Goal: Transaction & Acquisition: Obtain resource

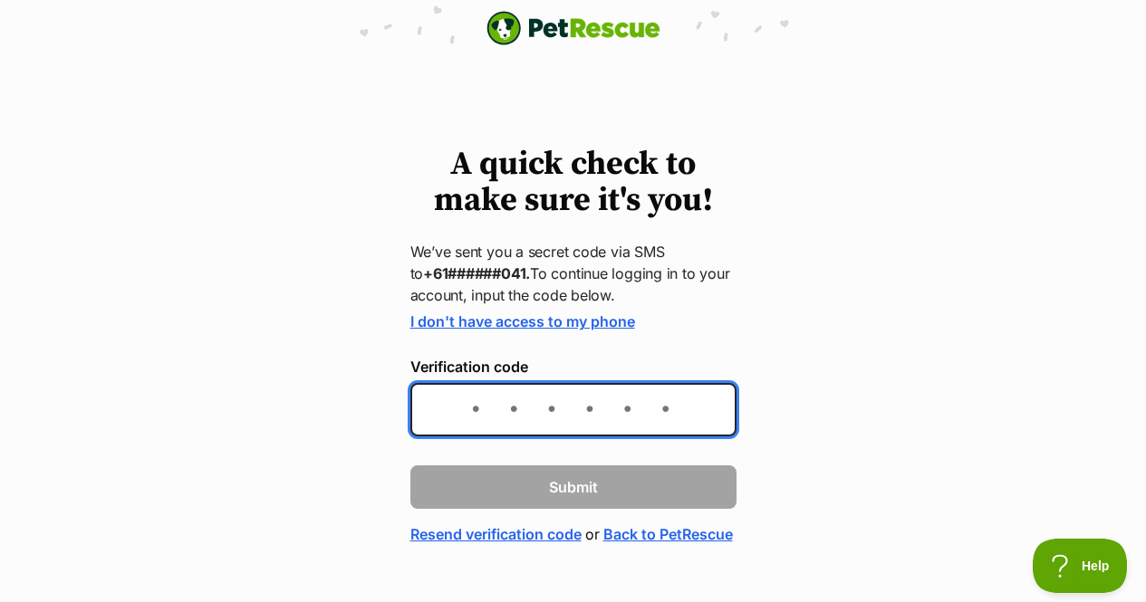
click at [477, 407] on input "Verification code" at bounding box center [573, 409] width 326 height 53
type input "469956"
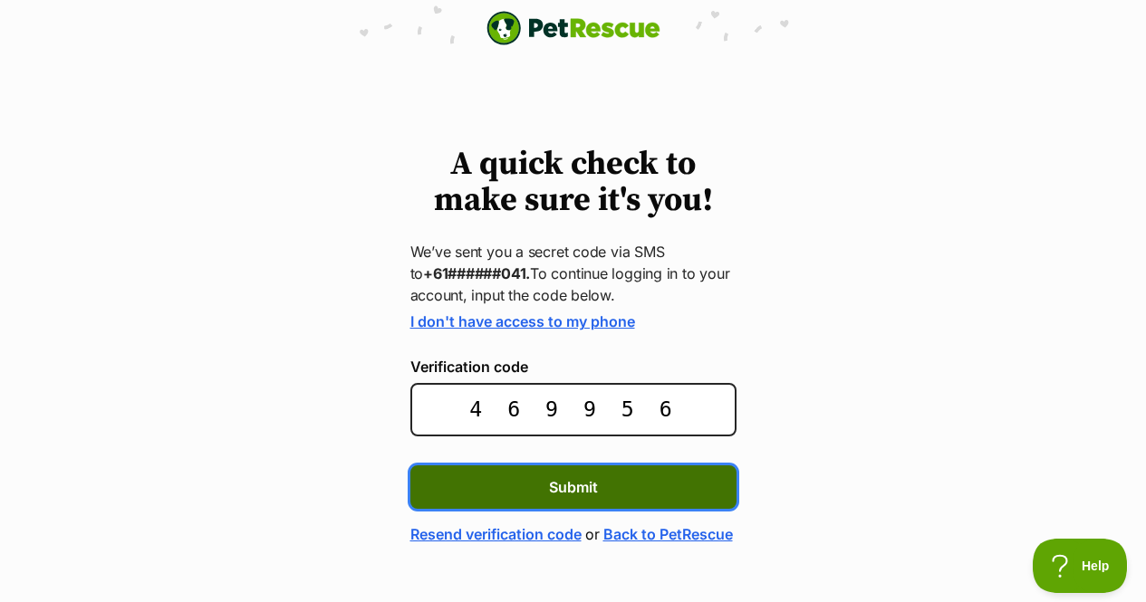
click at [540, 498] on button "Submit" at bounding box center [573, 487] width 326 height 43
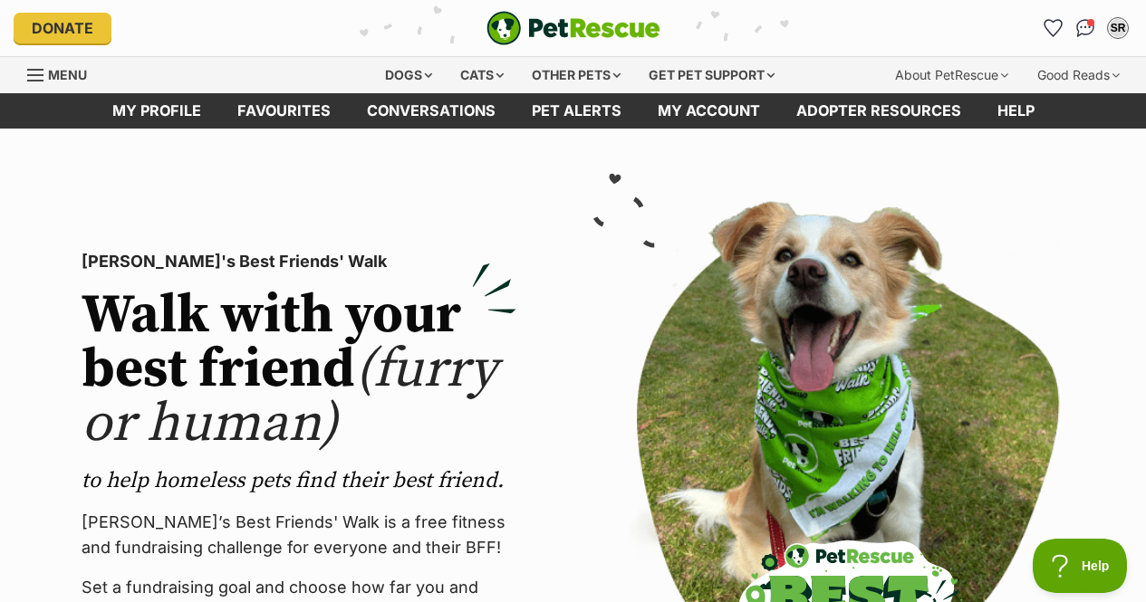
drag, startPoint x: 1152, startPoint y: 63, endPoint x: 1152, endPoint y: 47, distance: 15.4
click at [588, 73] on div "Other pets" at bounding box center [576, 75] width 114 height 36
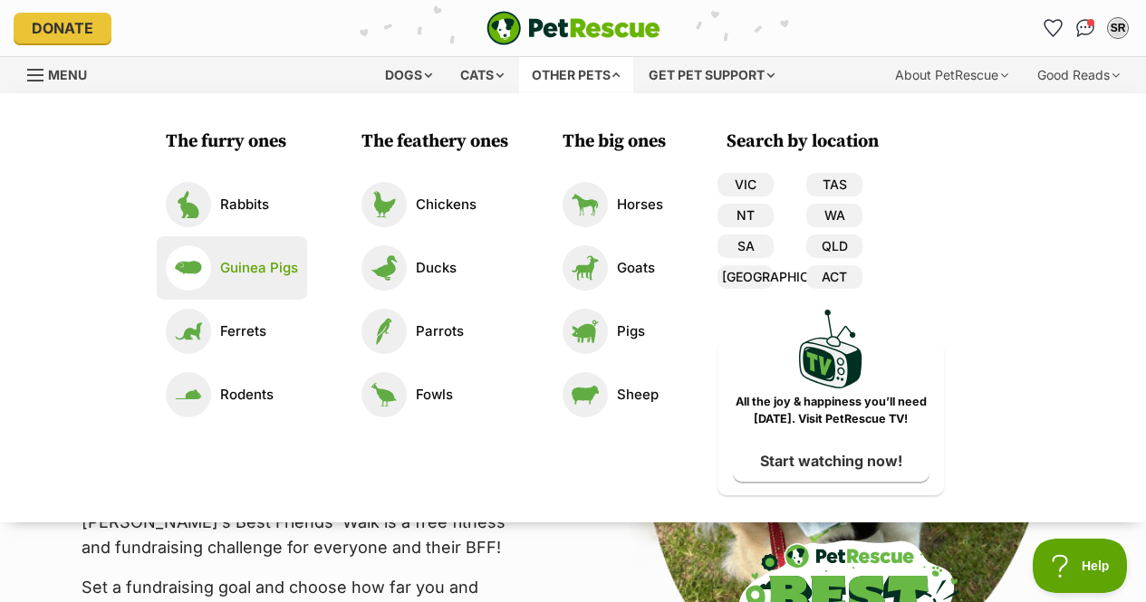
click at [232, 271] on p "Guinea Pigs" at bounding box center [259, 268] width 78 height 21
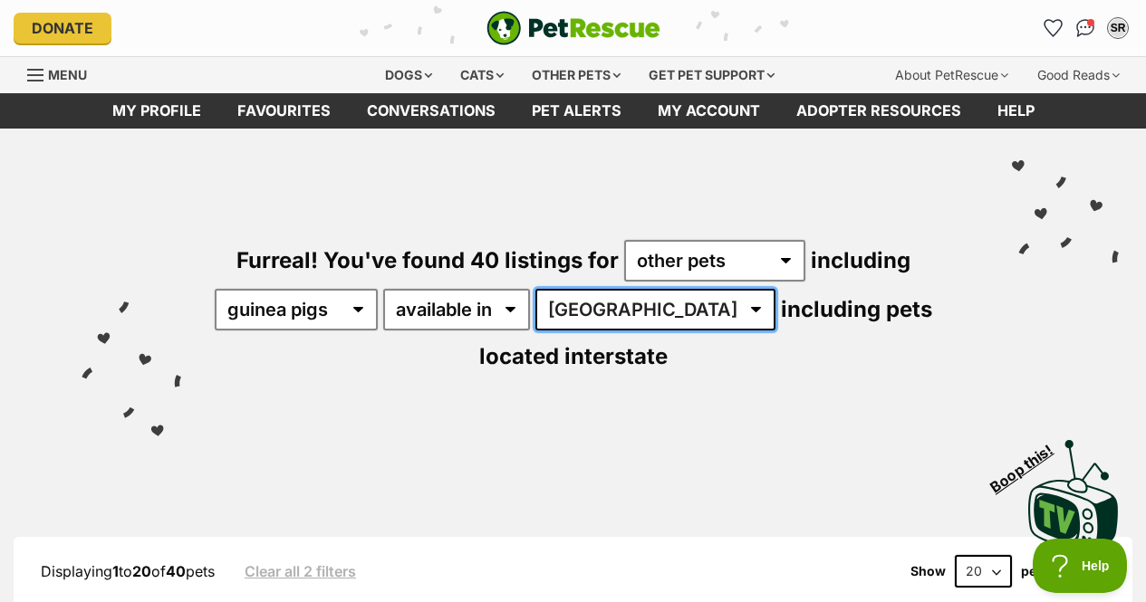
click at [598, 329] on select "Australia ACT NSW QLD TAS VIC WA" at bounding box center [655, 310] width 240 height 42
select select "TAS"
click at [550, 289] on select "Australia ACT NSW QLD TAS VIC WA" at bounding box center [655, 310] width 240 height 42
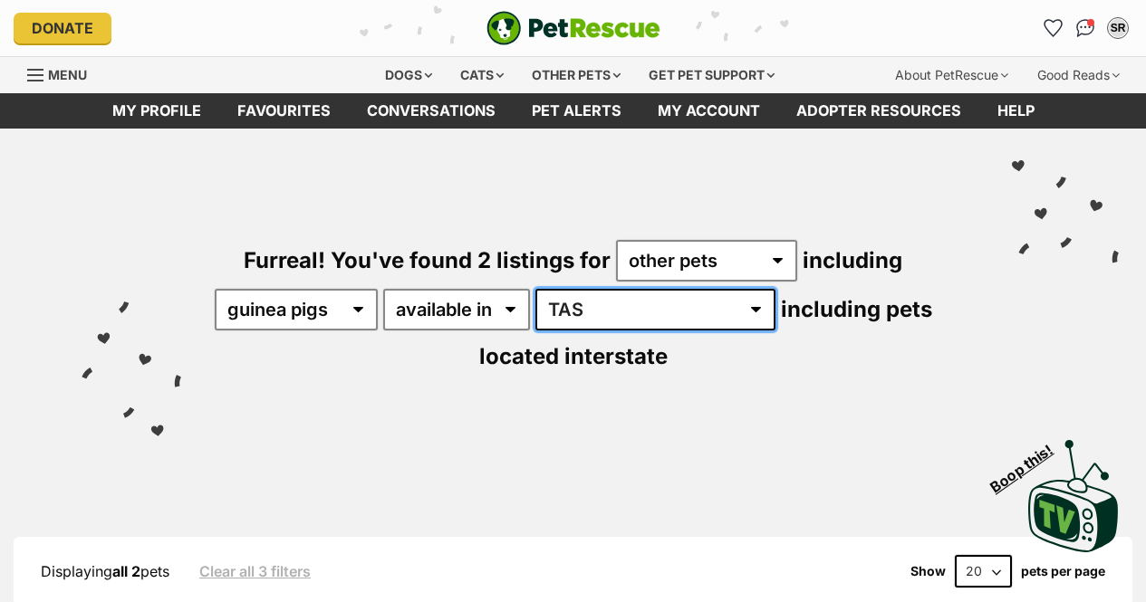
drag, startPoint x: 0, startPoint y: 0, endPoint x: 612, endPoint y: 302, distance: 682.7
click at [612, 302] on select "Australia ACT NSW QLD TAS VIC WA" at bounding box center [655, 310] width 240 height 42
click at [550, 289] on select "Australia ACT NSW QLD TAS VIC WA" at bounding box center [655, 310] width 240 height 42
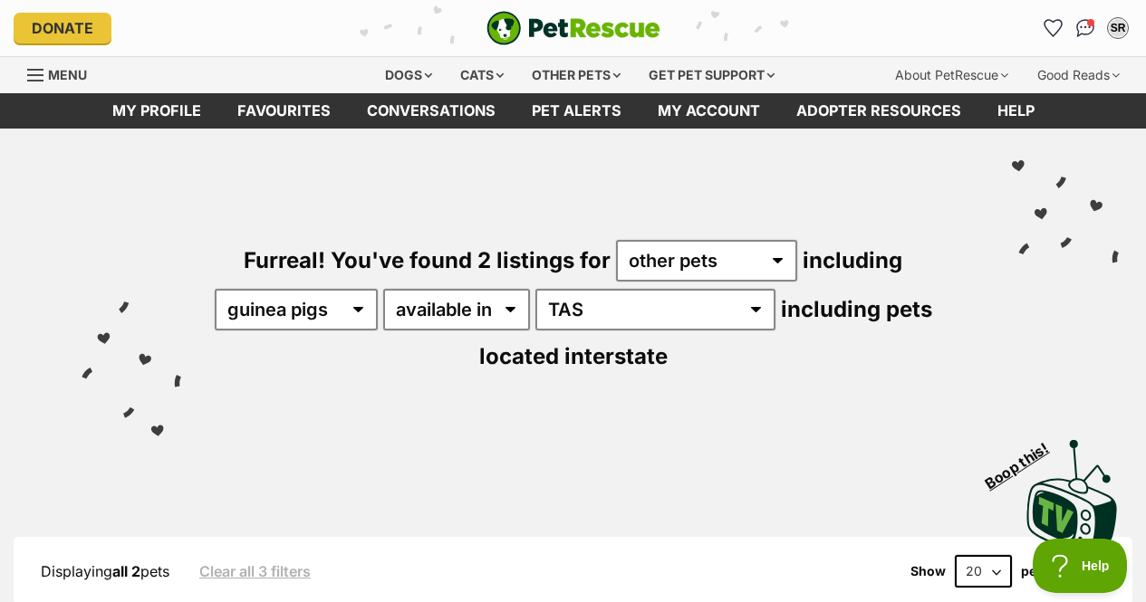
click at [585, 477] on div "Visit PetRescue TV (external site) Boop this!" at bounding box center [573, 490] width 1092 height 132
click at [593, 337] on div "Furreal! You've found 2 listings for any type of pet cats dogs other pets inclu…" at bounding box center [573, 276] width 1092 height 295
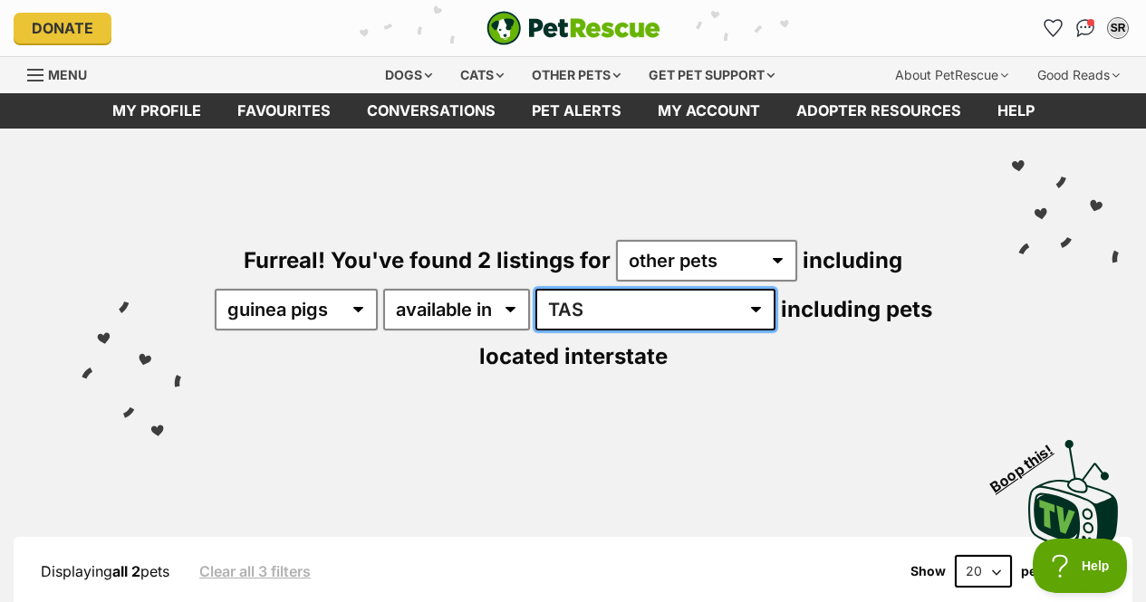
click at [597, 306] on select "[GEOGRAPHIC_DATA] [GEOGRAPHIC_DATA] [GEOGRAPHIC_DATA] [GEOGRAPHIC_DATA] [GEOGRA…" at bounding box center [655, 310] width 240 height 42
select select "VIC"
click at [550, 289] on select "[GEOGRAPHIC_DATA] [GEOGRAPHIC_DATA] [GEOGRAPHIC_DATA] [GEOGRAPHIC_DATA] [GEOGRA…" at bounding box center [655, 310] width 240 height 42
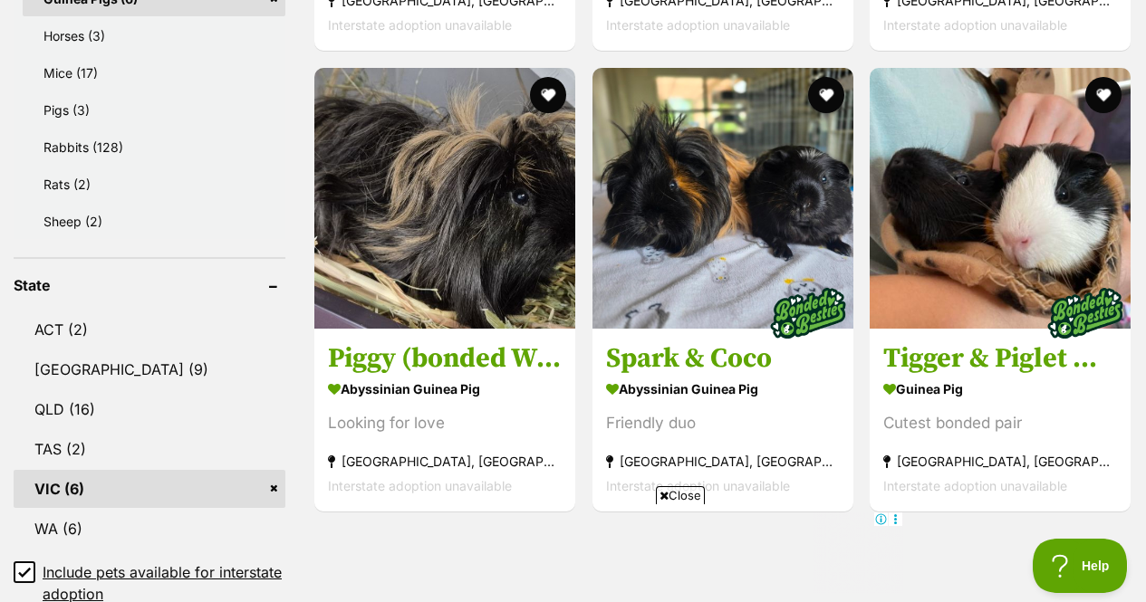
scroll to position [1206, 0]
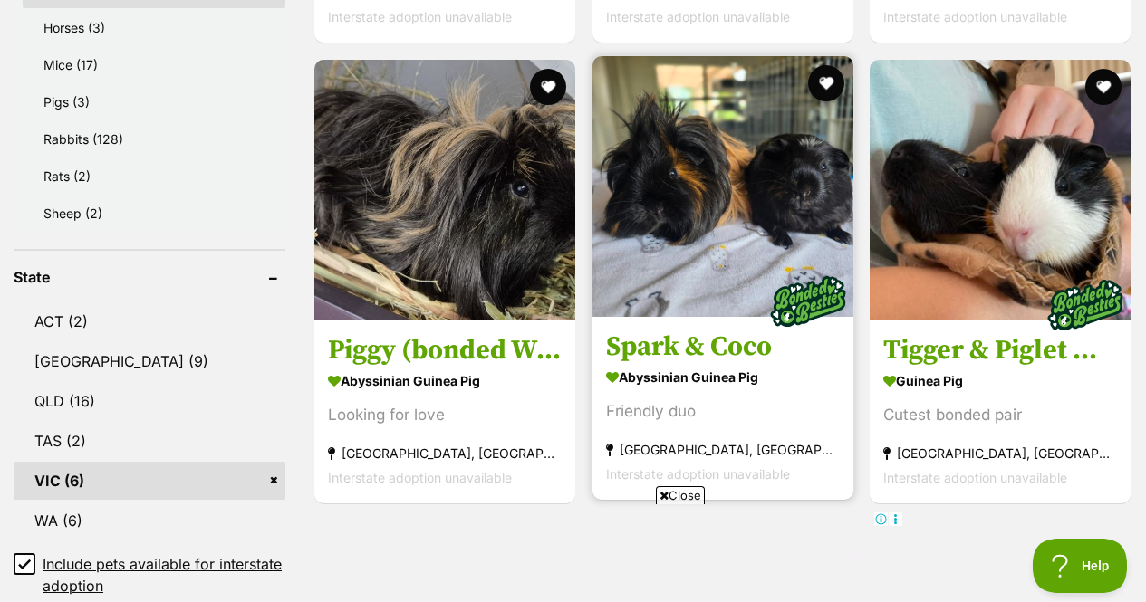
click at [748, 334] on h3 "Spark & Coco" at bounding box center [723, 347] width 234 height 34
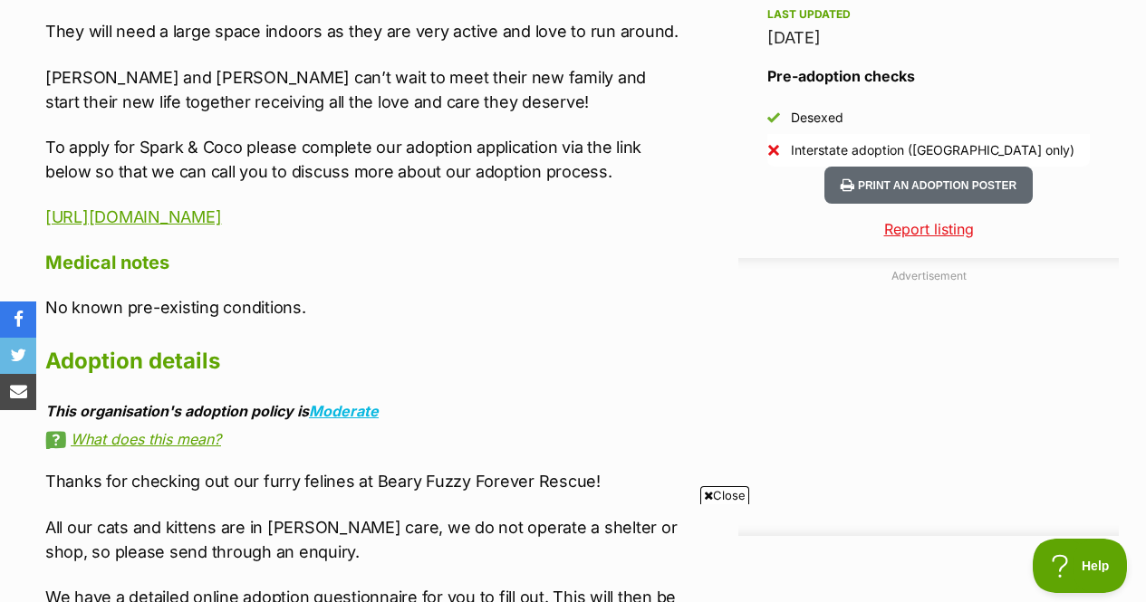
scroll to position [1662, 0]
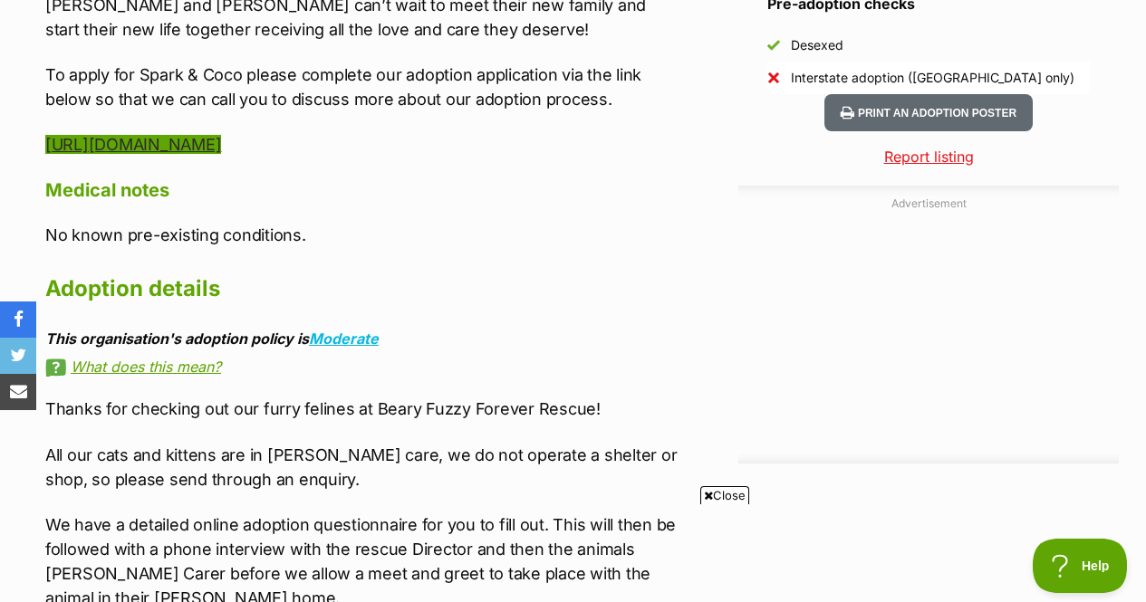
click at [221, 135] on link "[URL][DOMAIN_NAME]" at bounding box center [133, 144] width 176 height 19
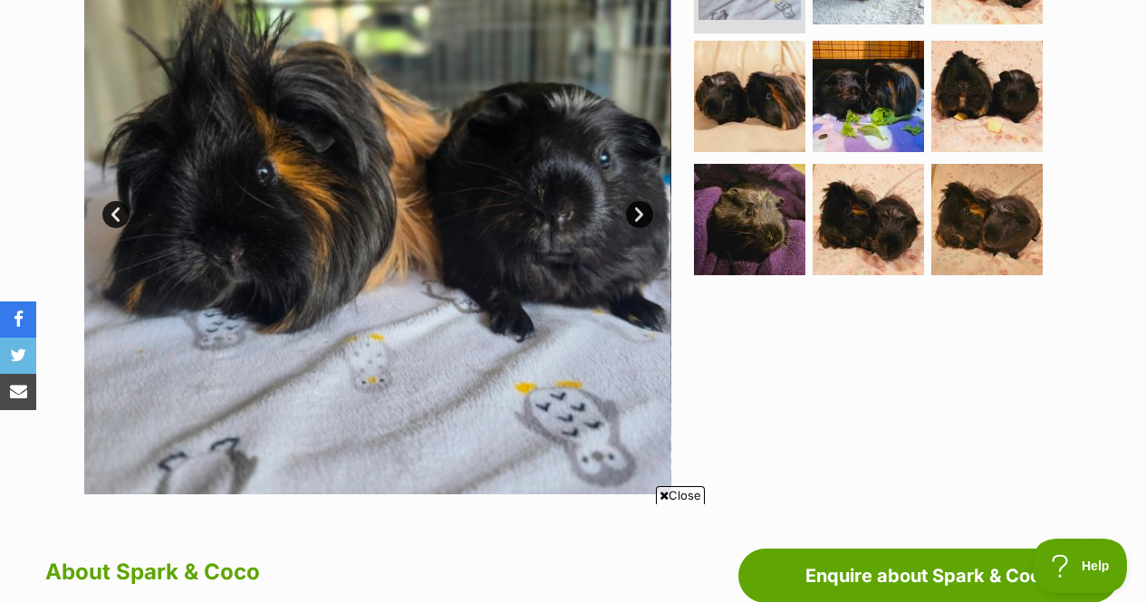
scroll to position [481, 0]
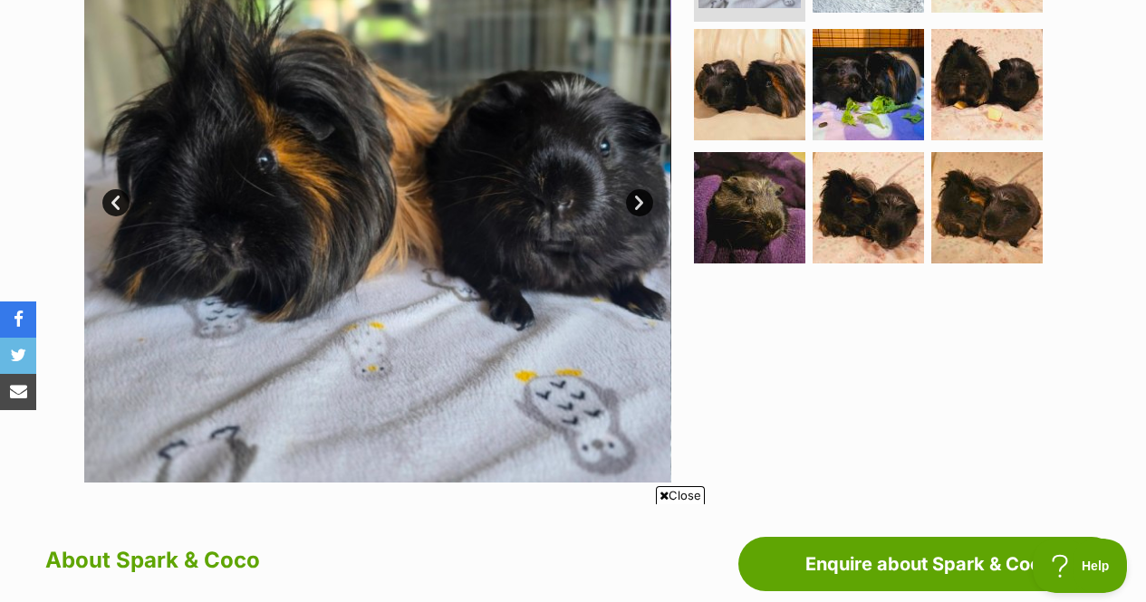
click at [640, 192] on link "Next" at bounding box center [639, 202] width 27 height 27
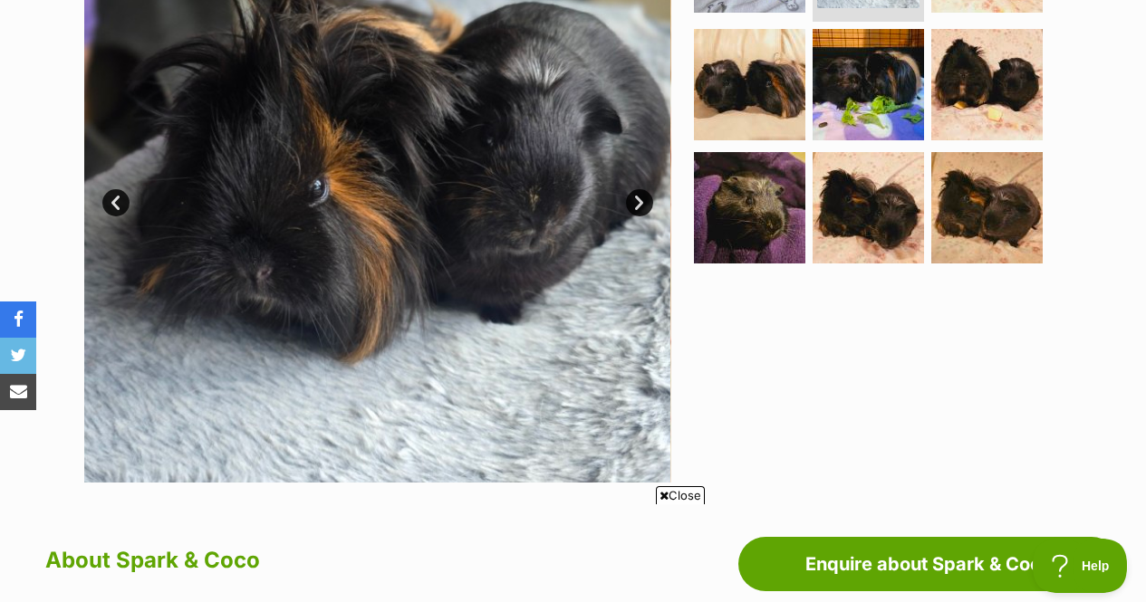
click at [640, 192] on link "Next" at bounding box center [639, 202] width 27 height 27
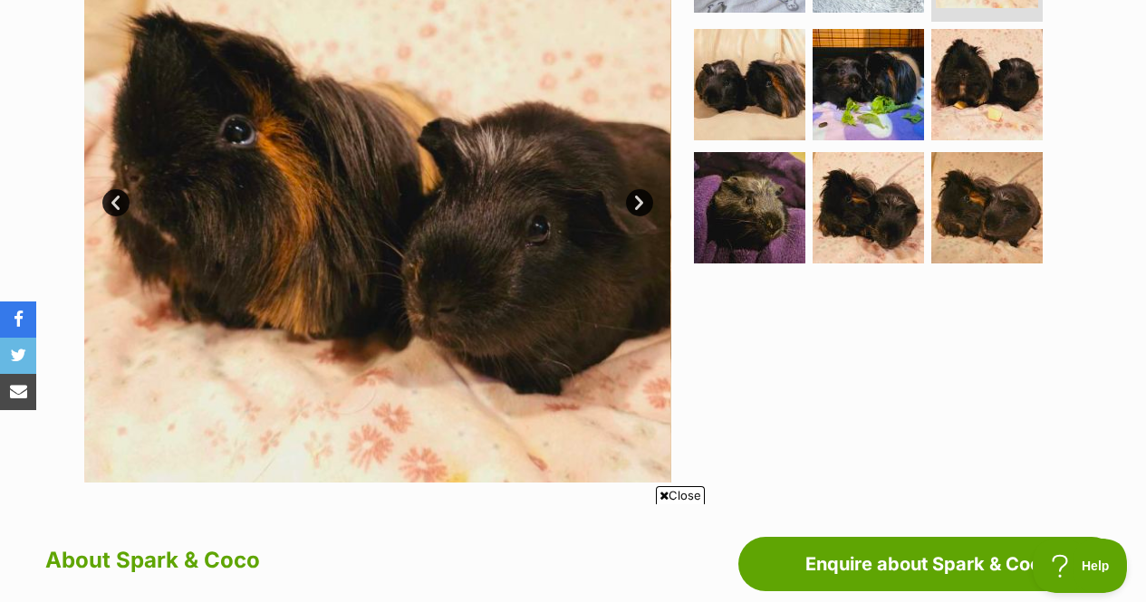
click at [640, 192] on link "Next" at bounding box center [639, 202] width 27 height 27
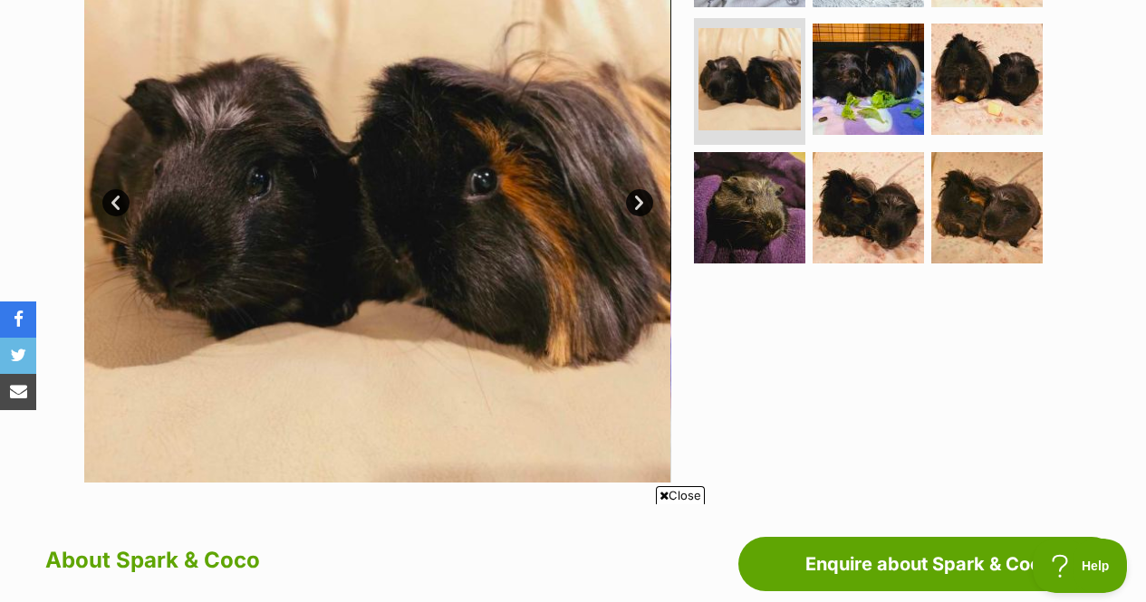
click at [640, 192] on link "Next" at bounding box center [639, 202] width 27 height 27
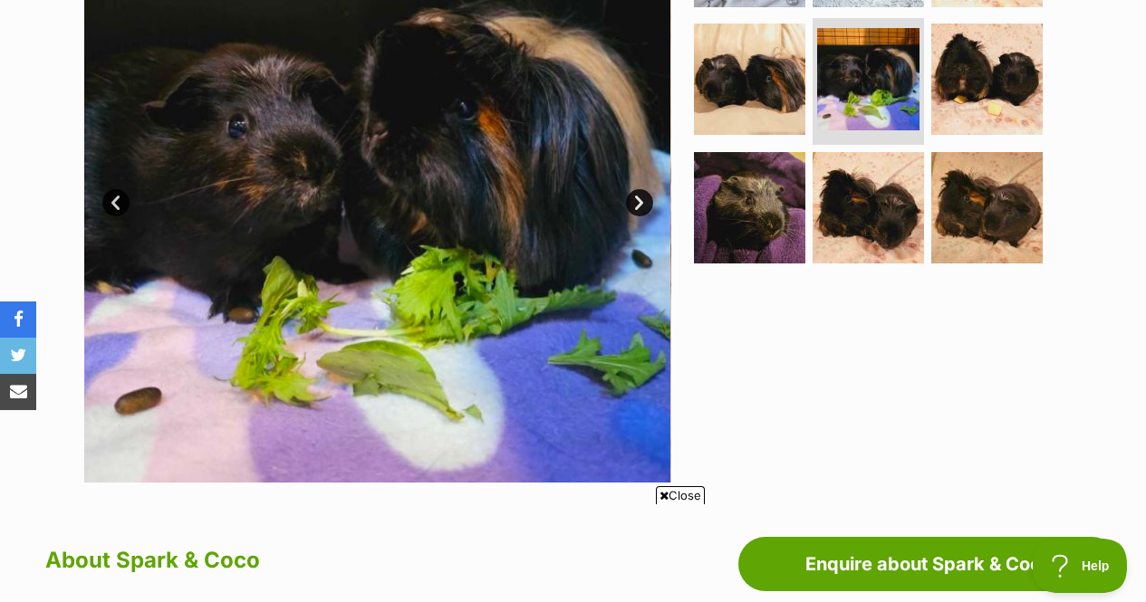
click at [640, 192] on link "Next" at bounding box center [639, 202] width 27 height 27
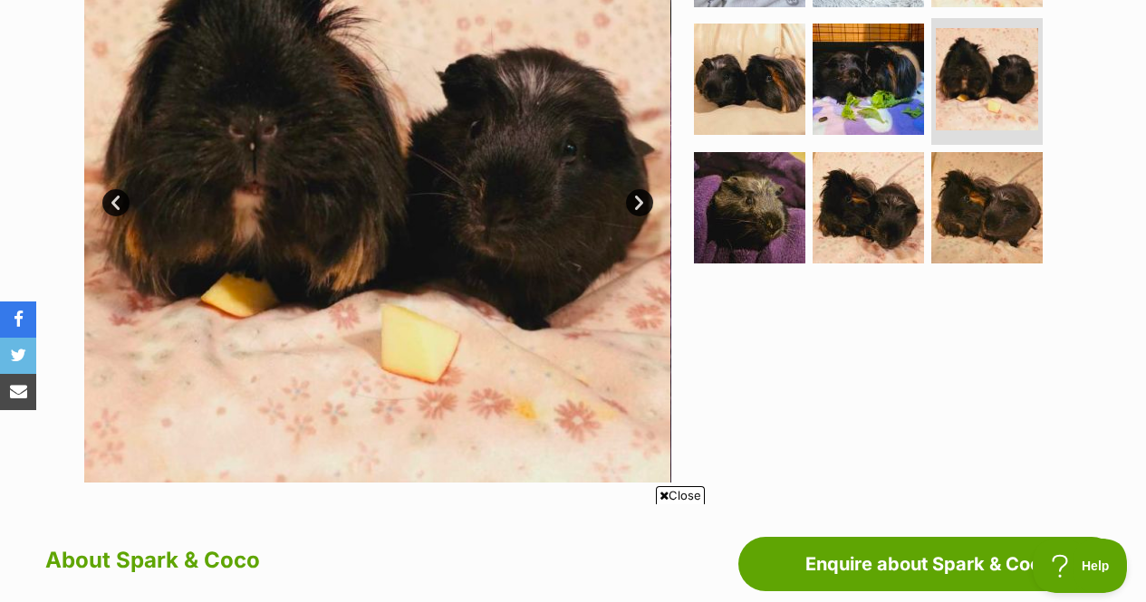
click at [640, 192] on link "Next" at bounding box center [639, 202] width 27 height 27
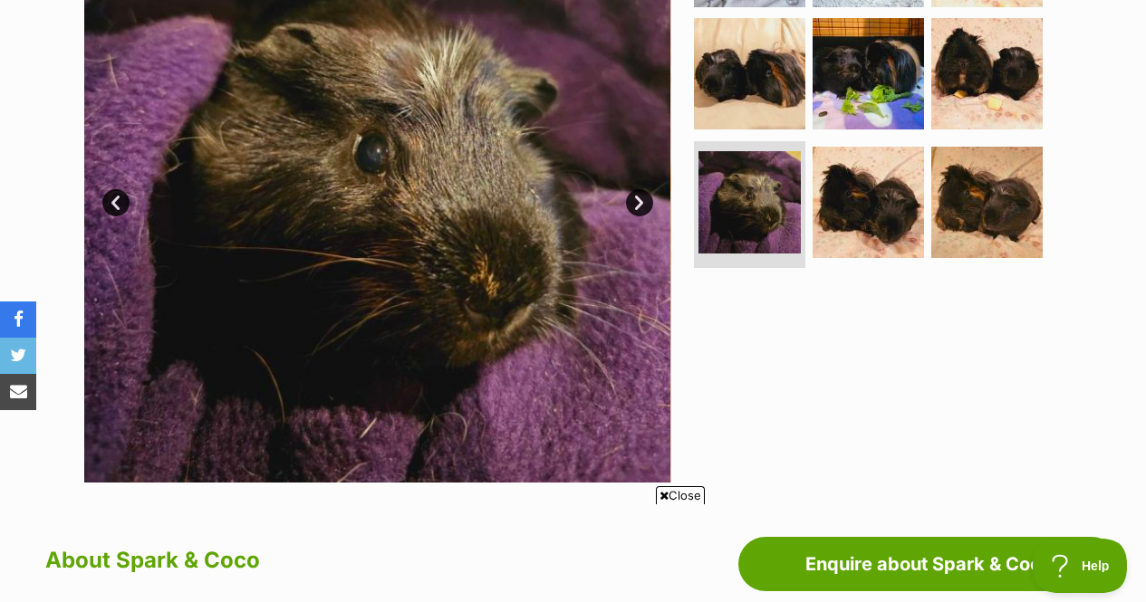
click at [640, 192] on link "Next" at bounding box center [639, 202] width 27 height 27
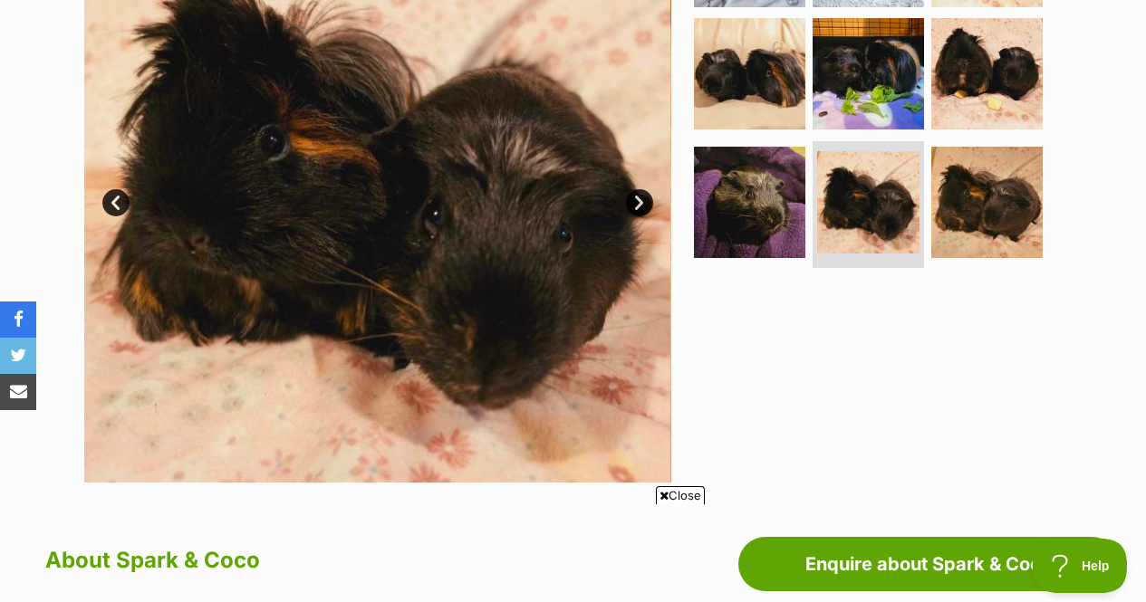
click at [640, 192] on link "Next" at bounding box center [639, 202] width 27 height 27
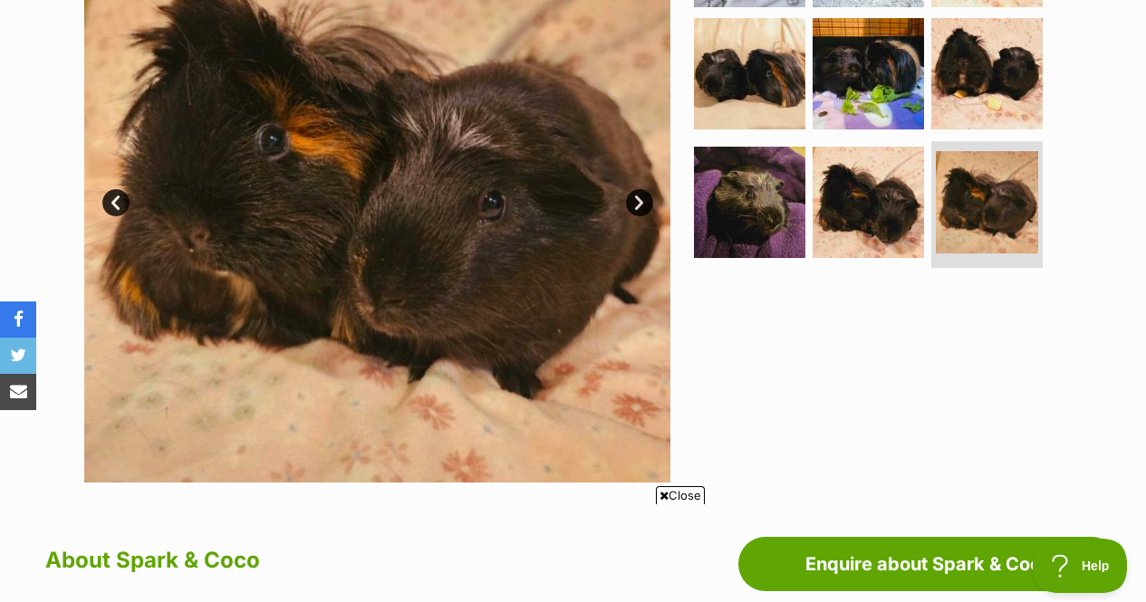
click at [640, 192] on link "Next" at bounding box center [639, 202] width 27 height 27
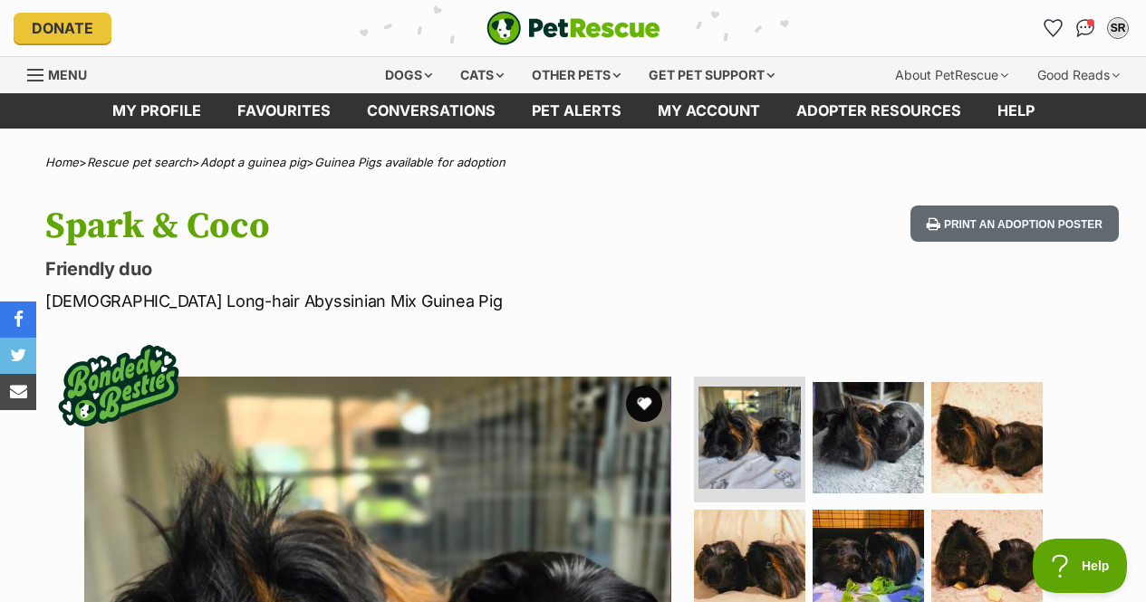
scroll to position [0, 0]
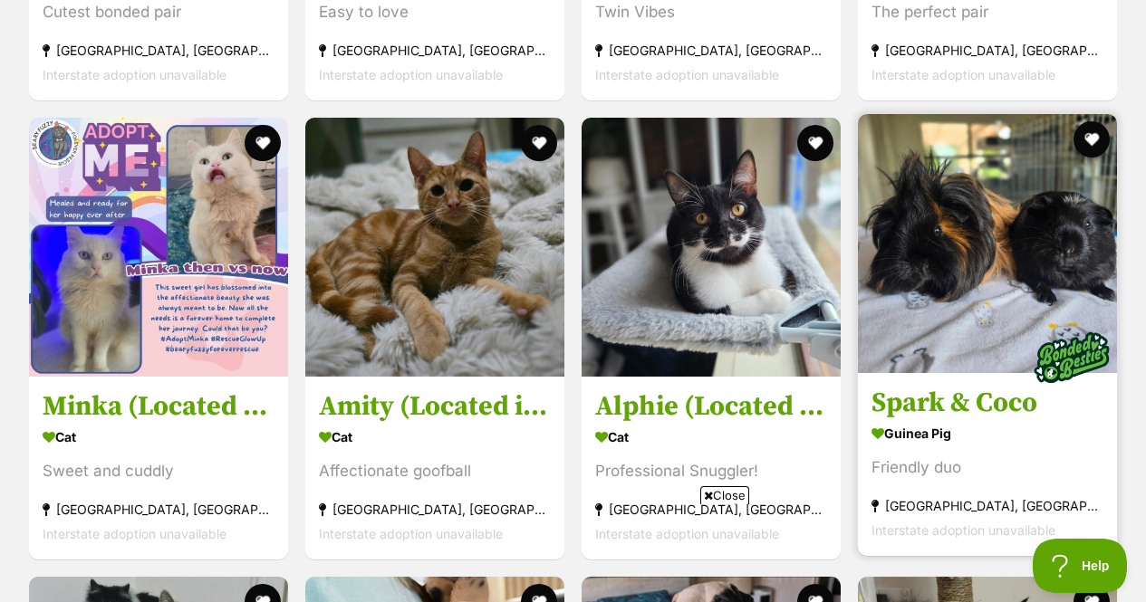
click at [989, 391] on h3 "Spark & Coco" at bounding box center [988, 403] width 232 height 34
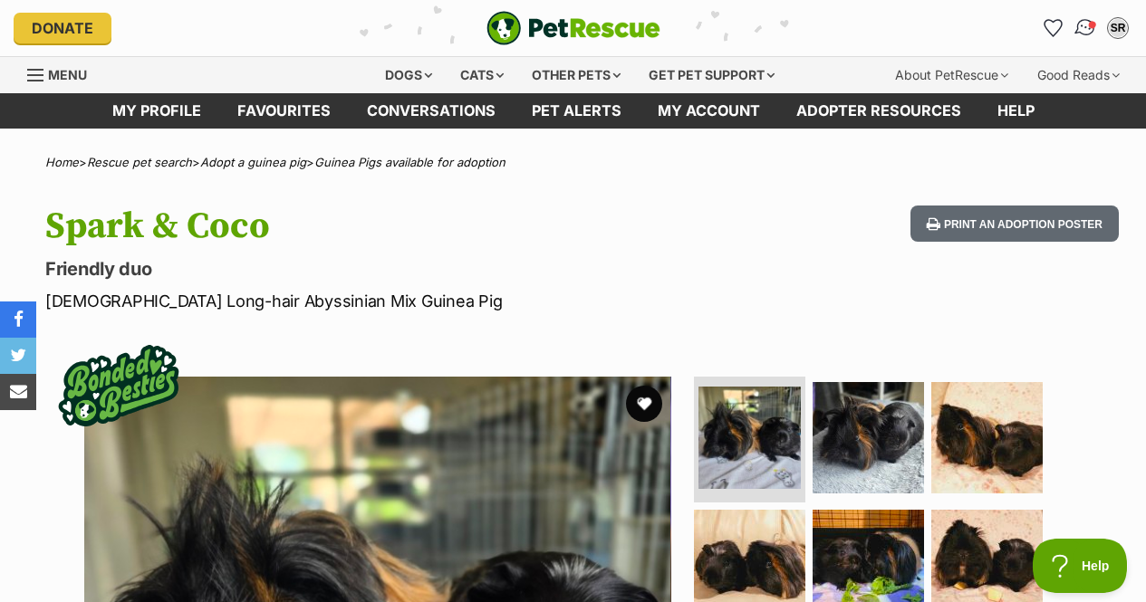
click at [1081, 21] on img "Conversations" at bounding box center [1086, 28] width 24 height 24
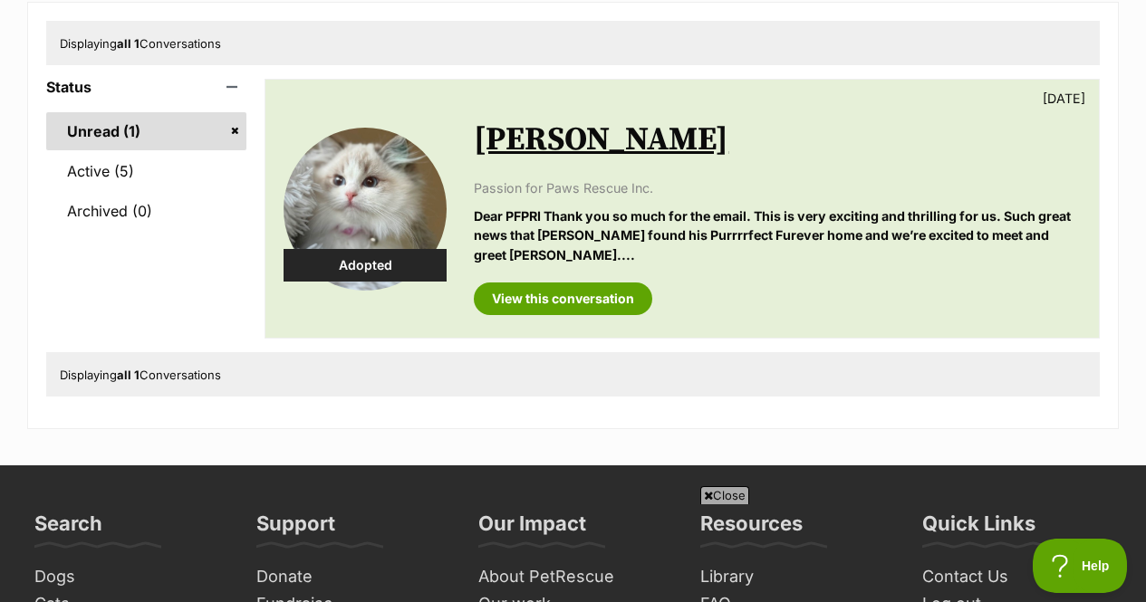
scroll to position [254, 0]
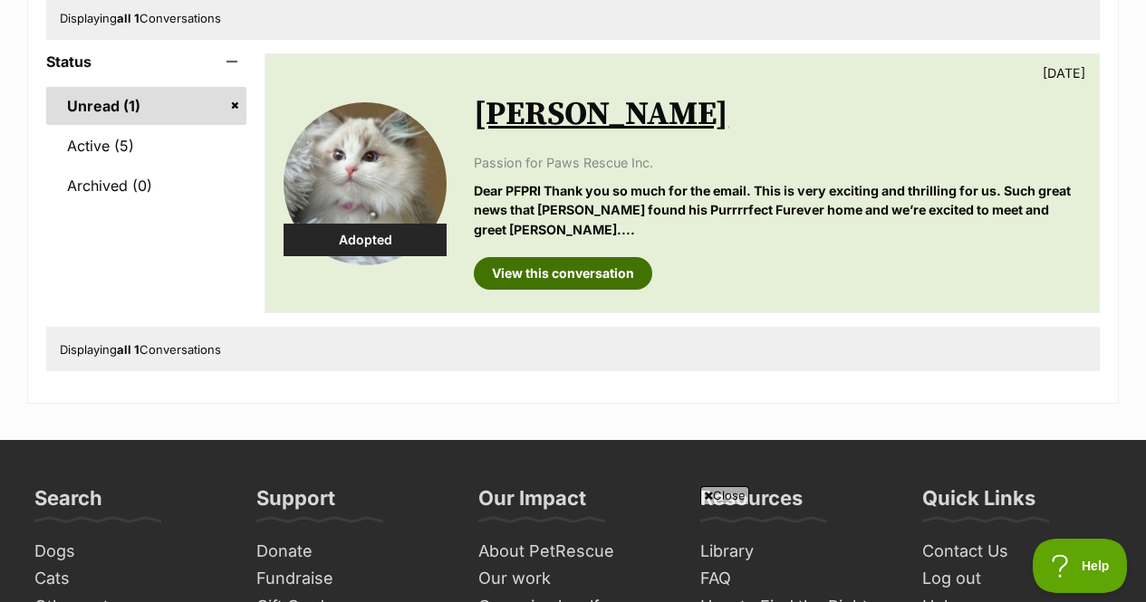
click at [612, 277] on link "View this conversation" at bounding box center [563, 273] width 178 height 33
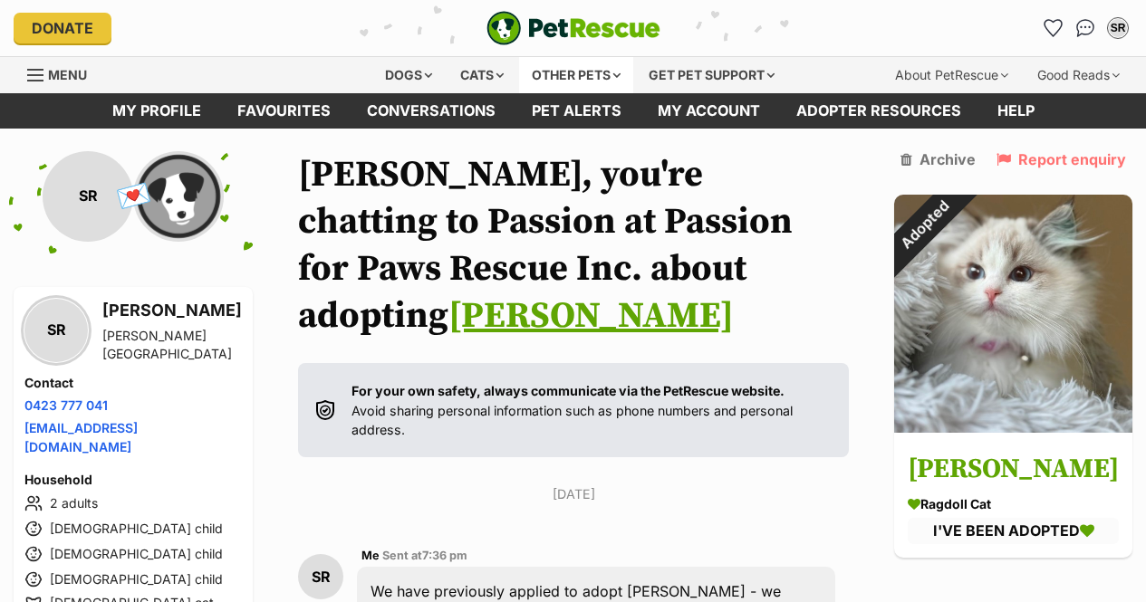
click at [590, 76] on div "Other pets" at bounding box center [576, 75] width 114 height 36
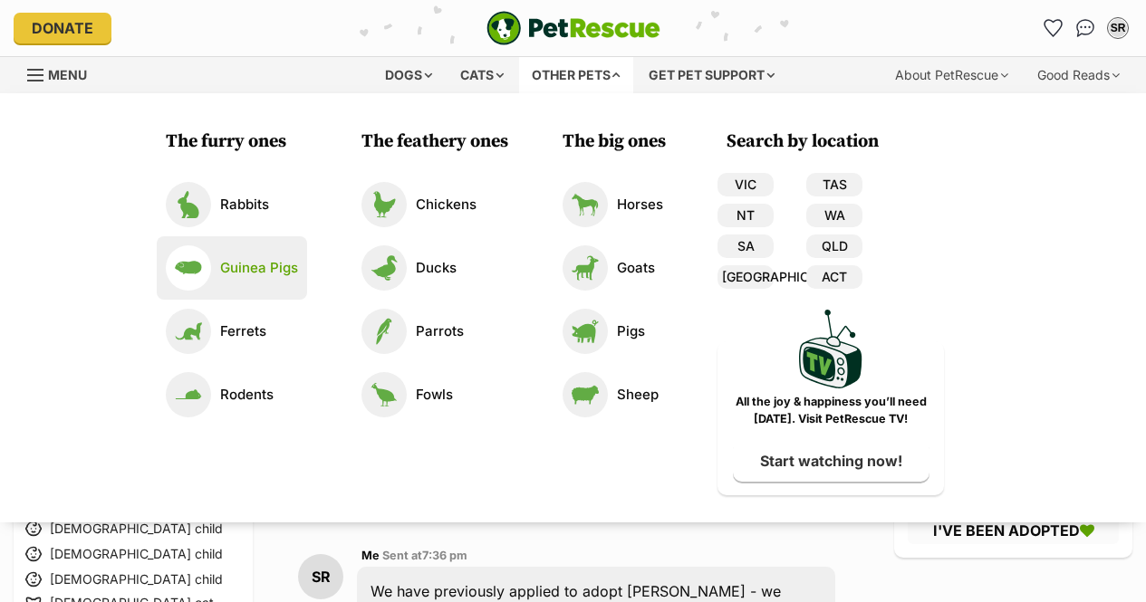
click at [241, 288] on link "Guinea Pigs" at bounding box center [232, 268] width 132 height 45
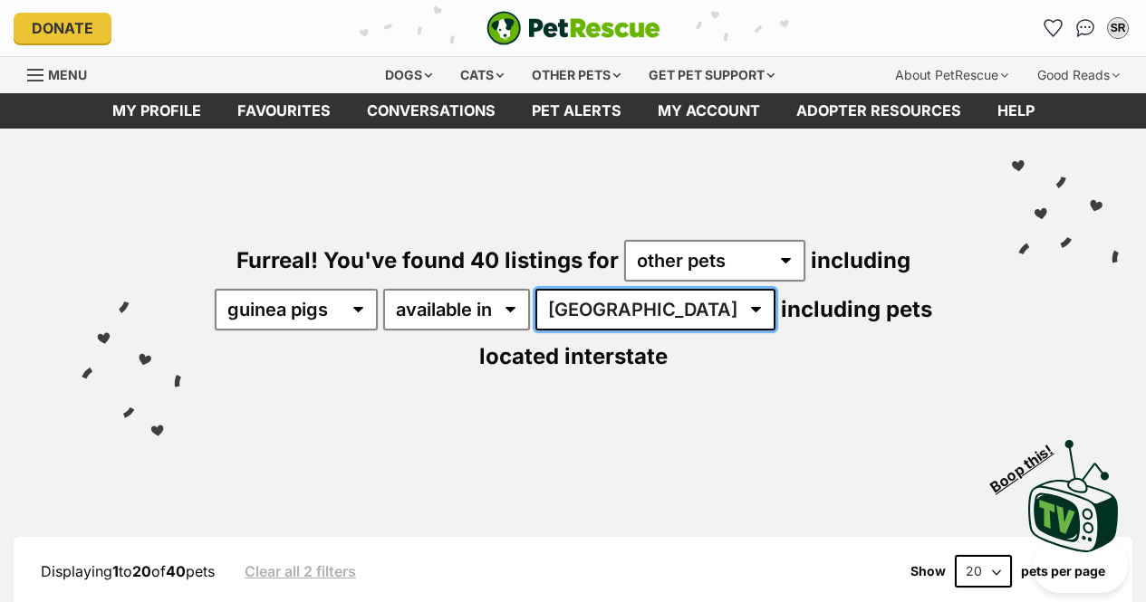
click at [636, 313] on select "[GEOGRAPHIC_DATA] [GEOGRAPHIC_DATA] [GEOGRAPHIC_DATA] [GEOGRAPHIC_DATA] [GEOGRA…" at bounding box center [655, 310] width 240 height 42
select select "VIC"
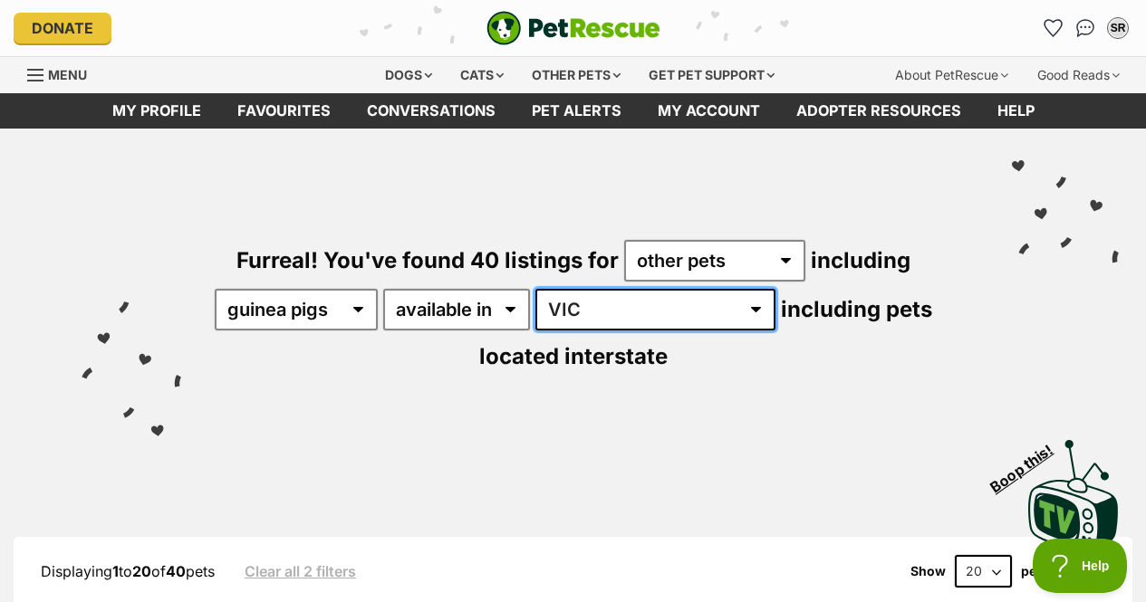
click at [550, 289] on select "[GEOGRAPHIC_DATA] [GEOGRAPHIC_DATA] [GEOGRAPHIC_DATA] [GEOGRAPHIC_DATA] [GEOGRA…" at bounding box center [655, 310] width 240 height 42
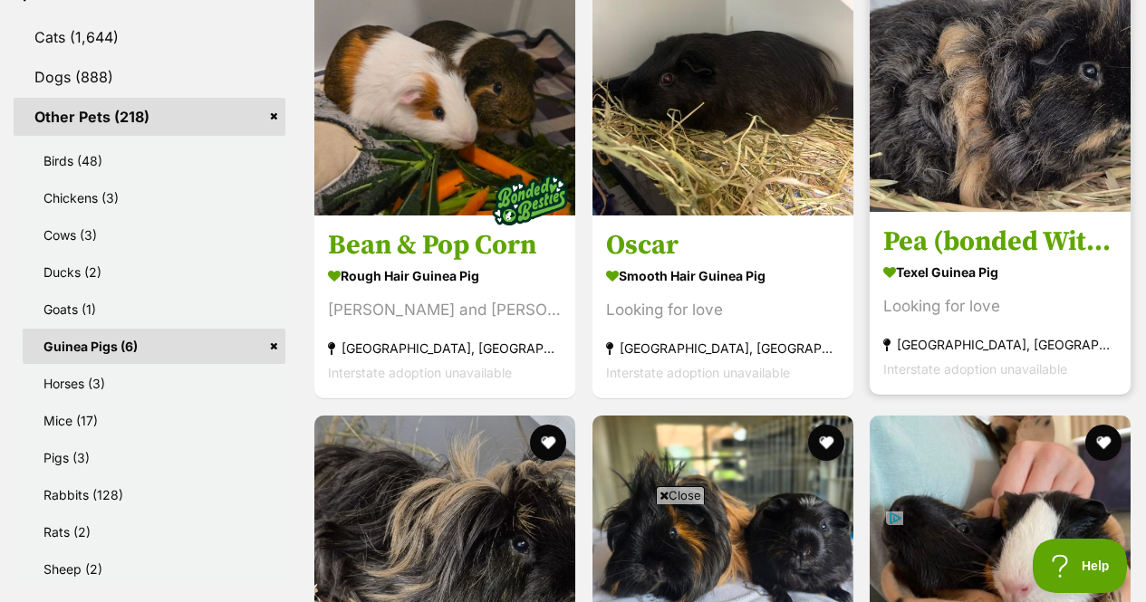
click at [1024, 247] on h3 "Pea (bonded With Piggy)" at bounding box center [1000, 242] width 234 height 34
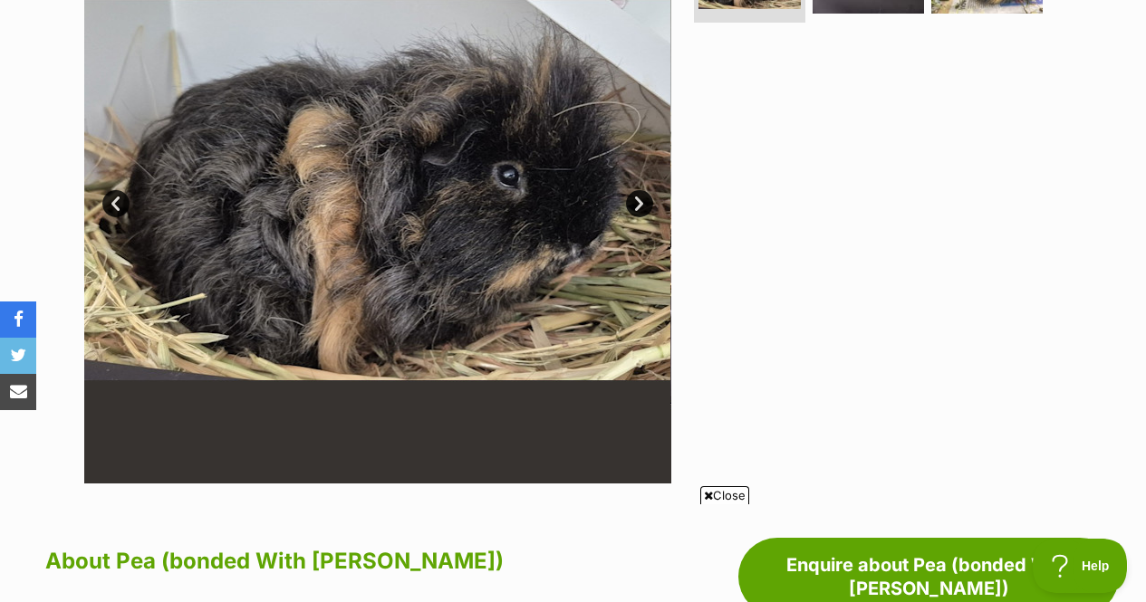
scroll to position [353, 0]
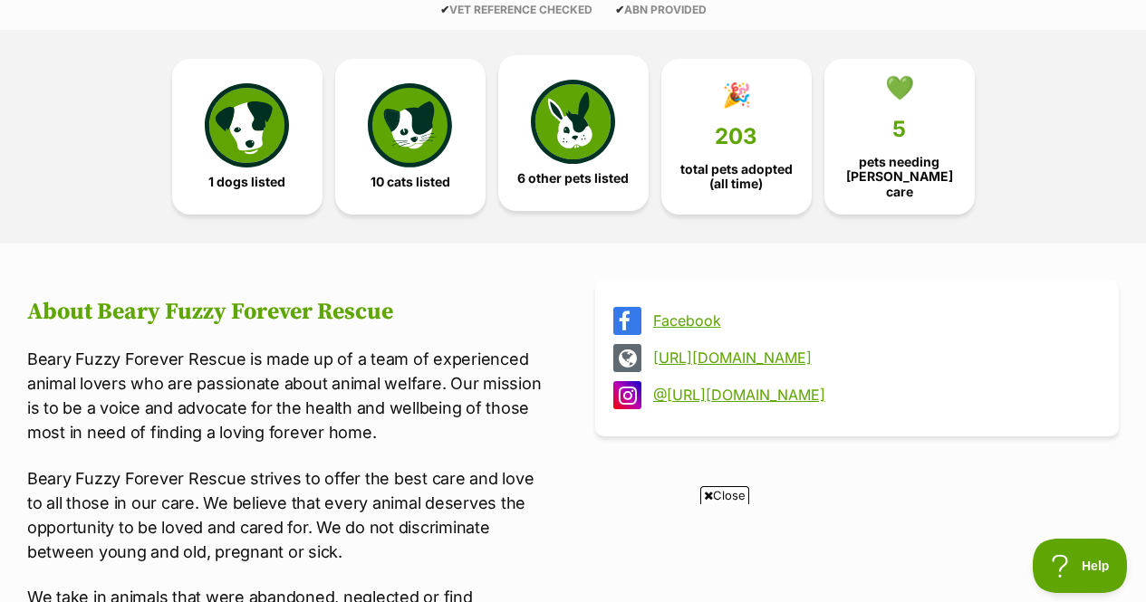
click at [567, 176] on span "6 other pets listed" at bounding box center [572, 178] width 111 height 14
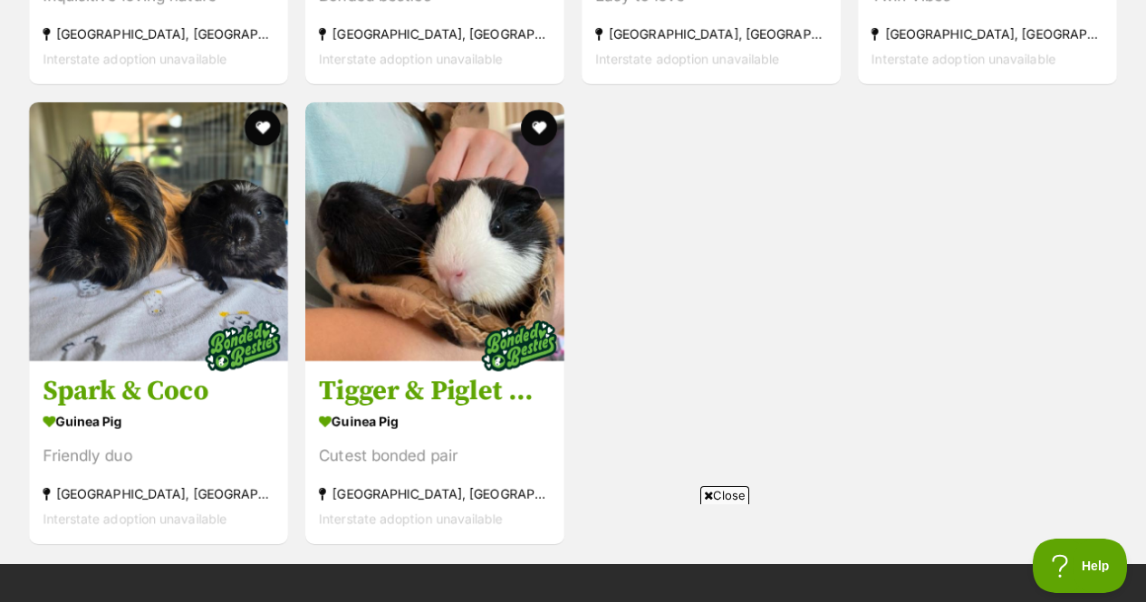
scroll to position [2507, 0]
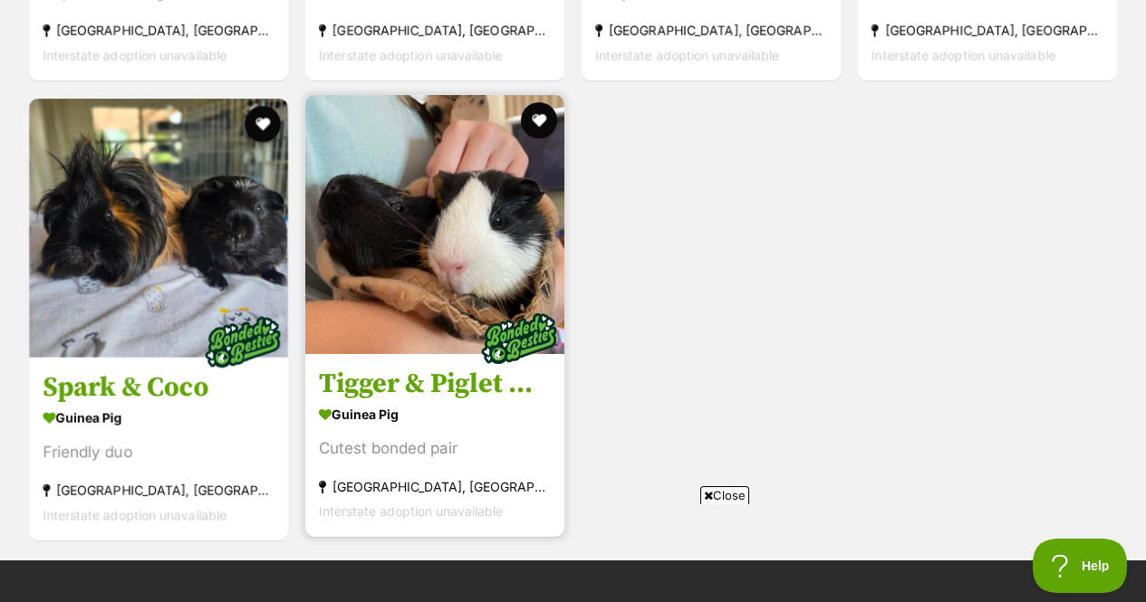
click at [489, 357] on img at bounding box center [519, 339] width 91 height 91
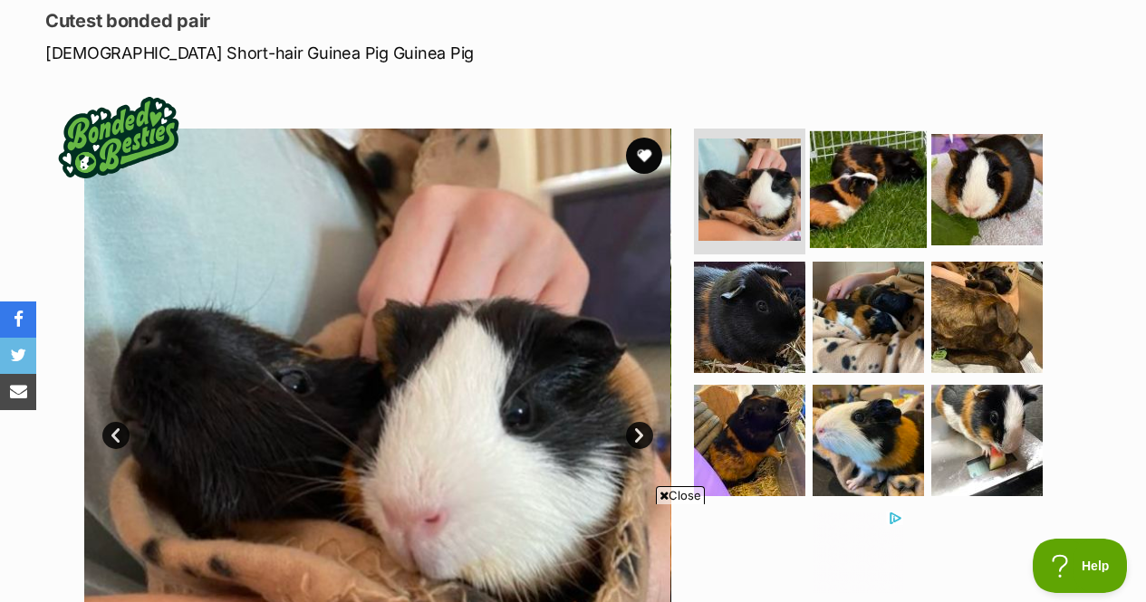
click at [845, 177] on img at bounding box center [868, 188] width 117 height 117
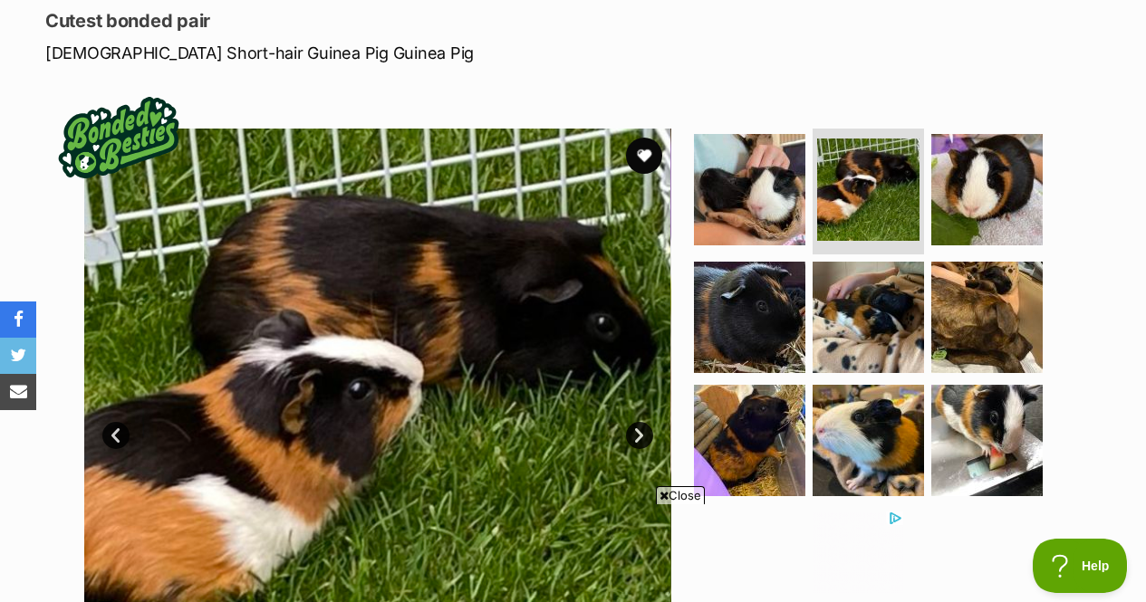
click at [636, 422] on link "Next" at bounding box center [639, 435] width 27 height 27
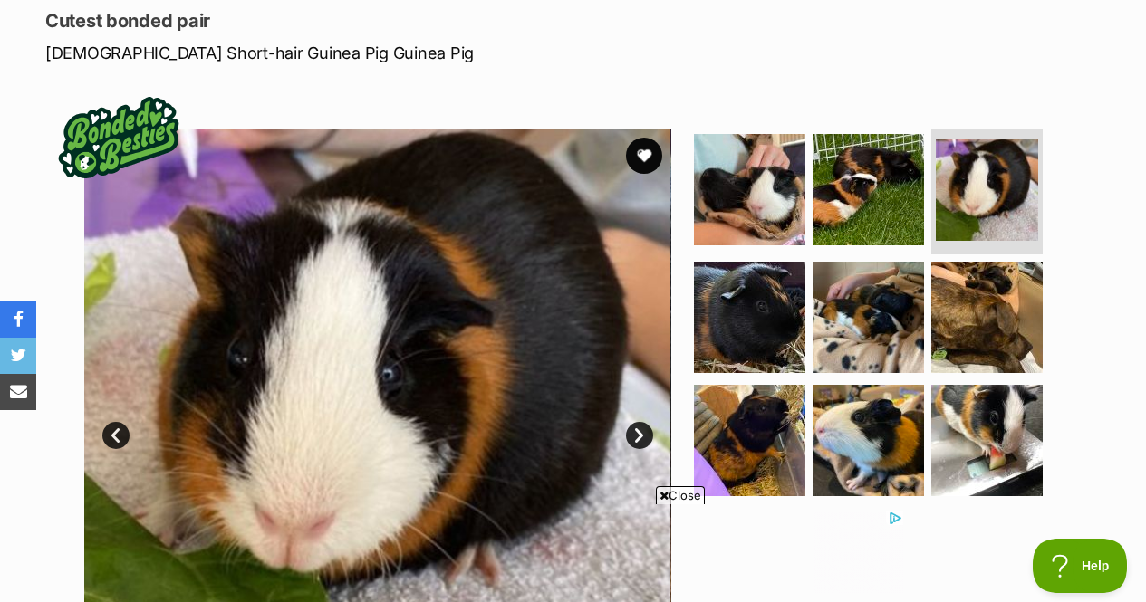
click at [638, 424] on link "Next" at bounding box center [639, 435] width 27 height 27
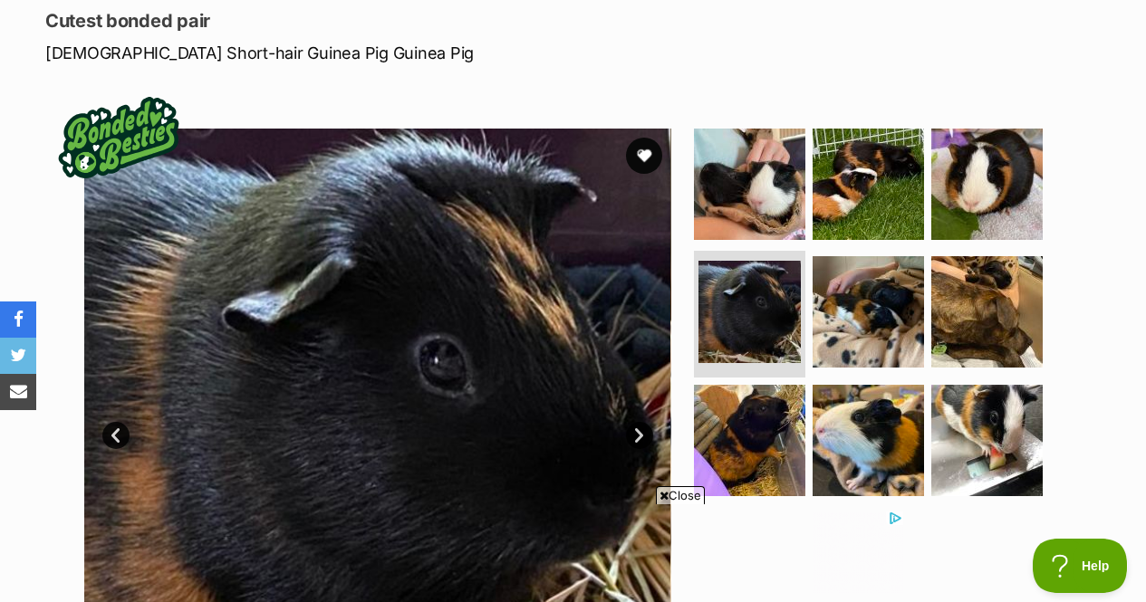
click at [638, 424] on link "Next" at bounding box center [639, 435] width 27 height 27
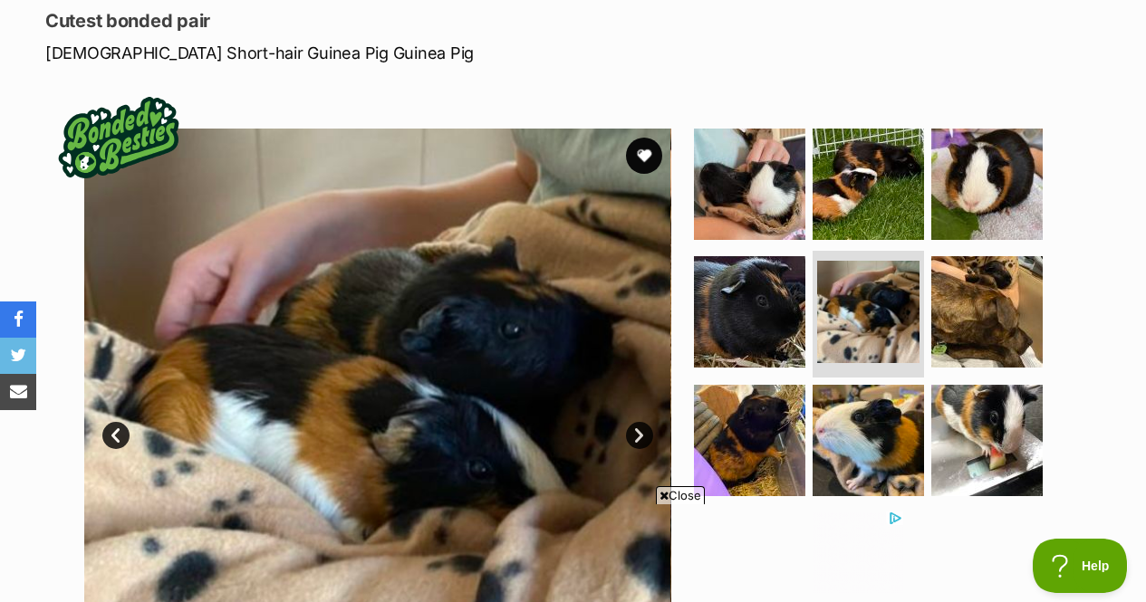
click at [638, 424] on link "Next" at bounding box center [639, 435] width 27 height 27
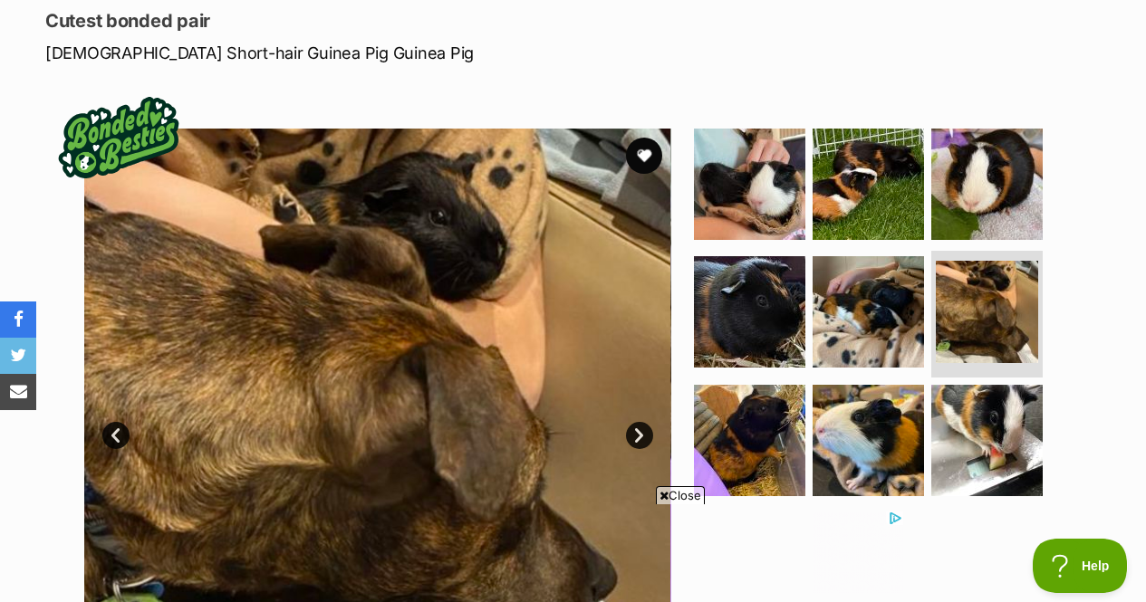
click at [638, 424] on link "Next" at bounding box center [639, 435] width 27 height 27
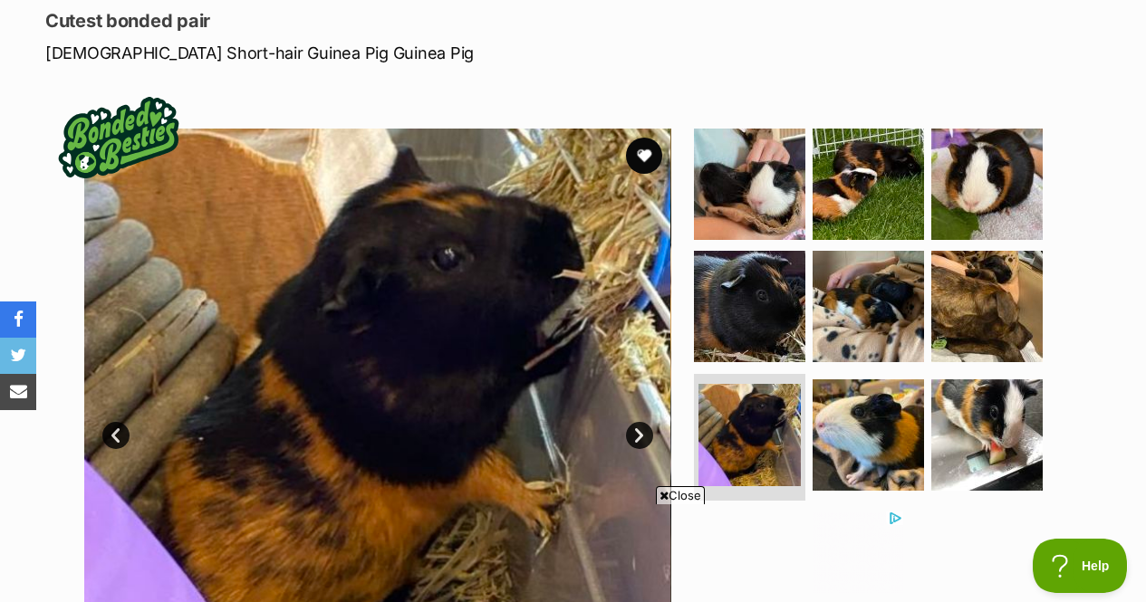
click at [638, 424] on link "Next" at bounding box center [639, 435] width 27 height 27
